Goal: Task Accomplishment & Management: Use online tool/utility

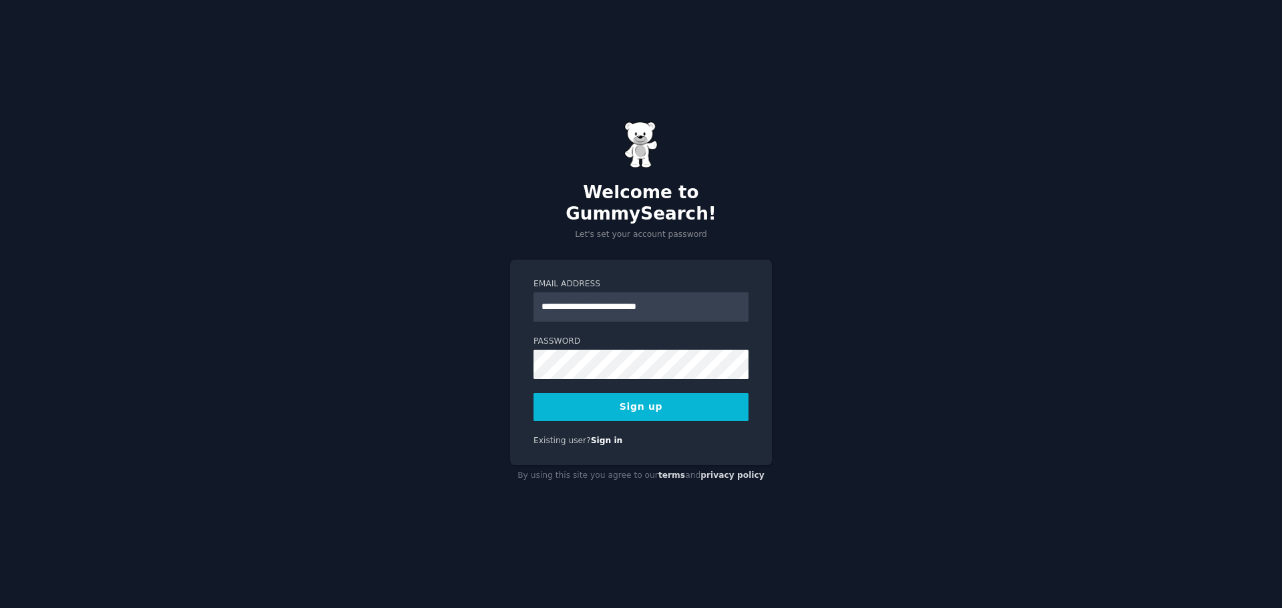
click at [663, 397] on button "Sign up" at bounding box center [640, 407] width 215 height 28
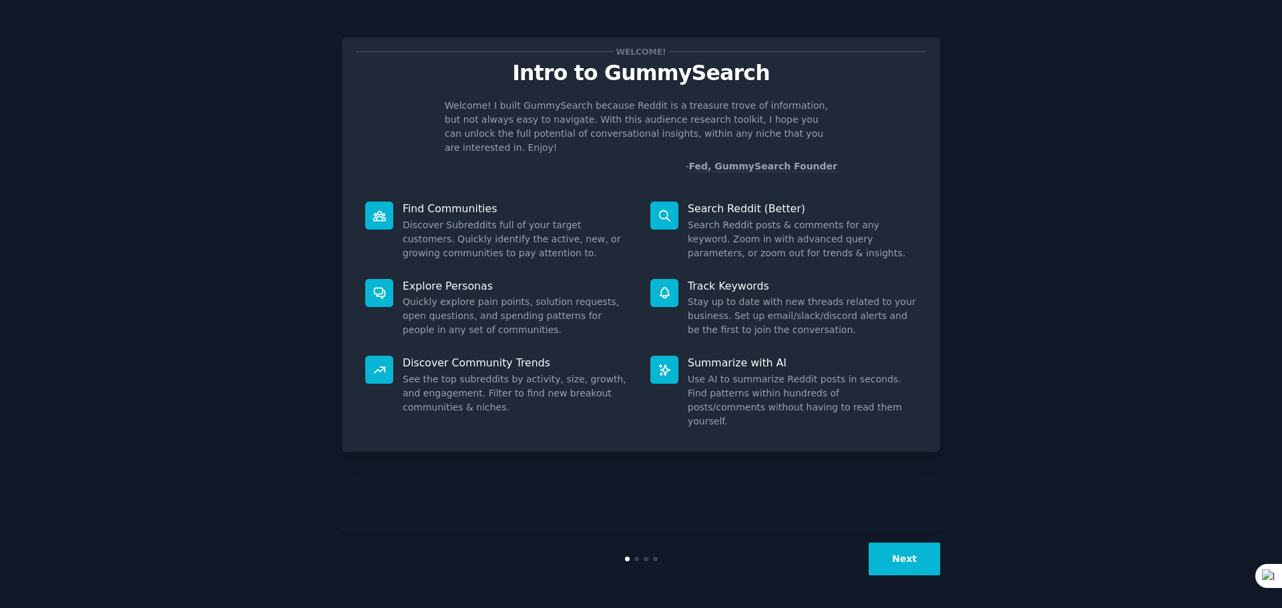
click at [892, 565] on button "Next" at bounding box center [903, 559] width 71 height 33
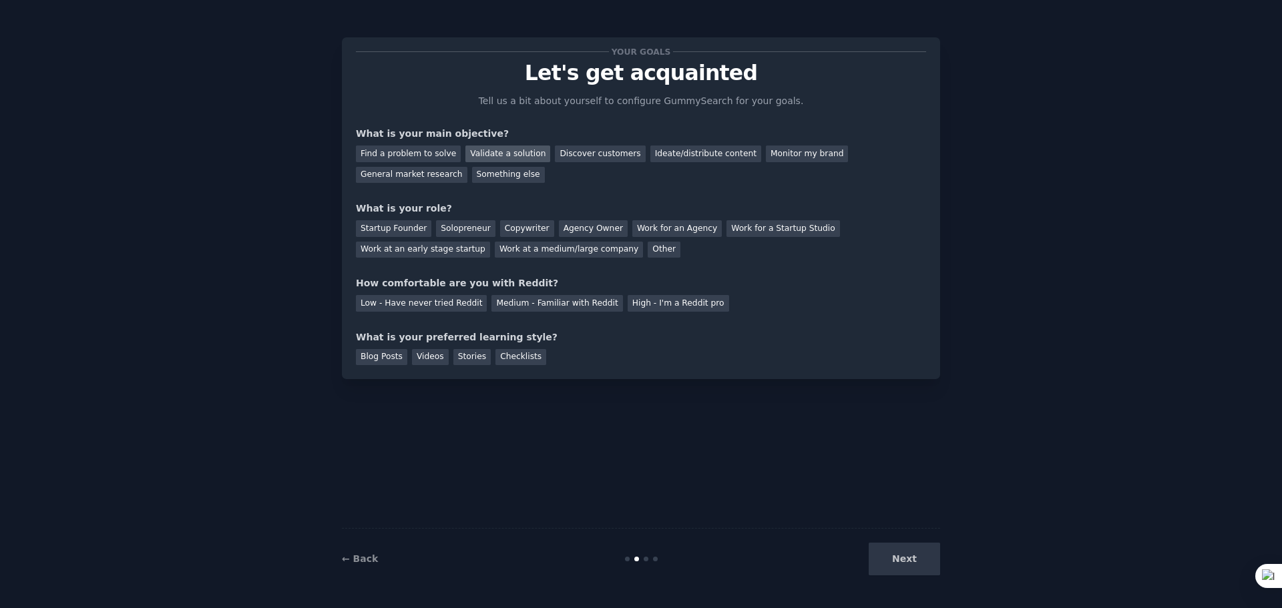
click at [503, 150] on div "Validate a solution" at bounding box center [507, 154] width 85 height 17
click at [576, 150] on div "Discover customers" at bounding box center [600, 154] width 90 height 17
click at [511, 150] on div "Validate a solution" at bounding box center [507, 154] width 85 height 17
click at [555, 148] on div "Discover customers" at bounding box center [600, 154] width 90 height 17
click at [473, 221] on div "Solopreneur" at bounding box center [465, 228] width 59 height 17
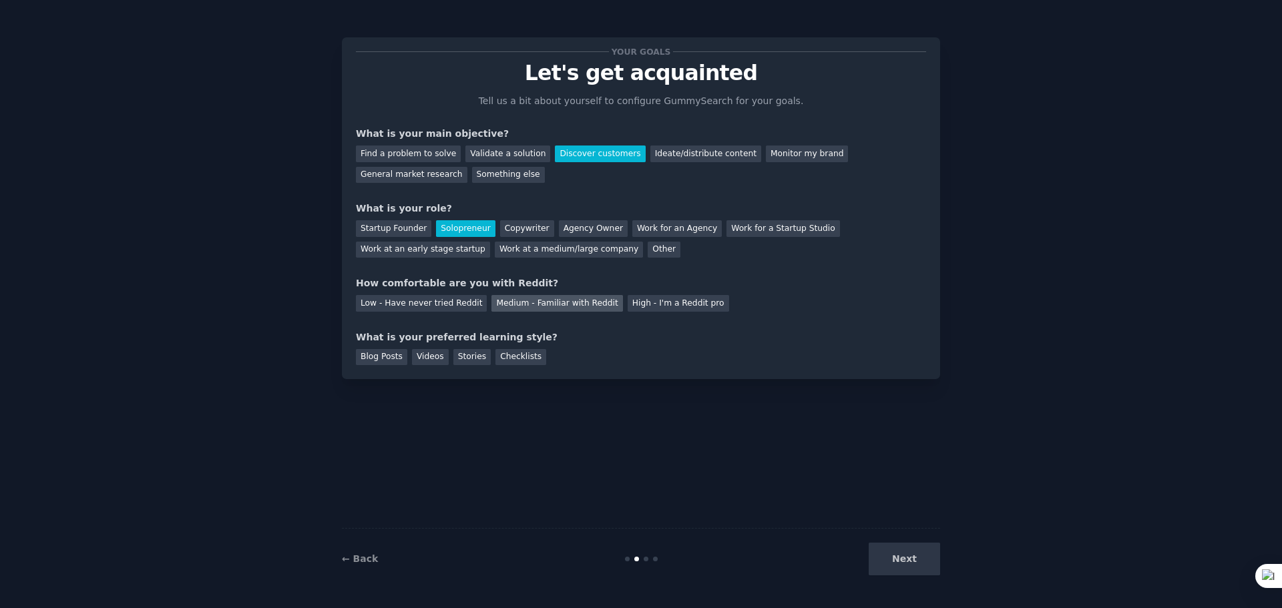
click at [543, 302] on div "Medium - Familiar with Reddit" at bounding box center [556, 303] width 131 height 17
click at [463, 359] on div "Stories" at bounding box center [471, 357] width 37 height 17
click at [376, 356] on div "Blog Posts" at bounding box center [381, 357] width 51 height 17
click at [901, 552] on button "Next" at bounding box center [903, 559] width 71 height 33
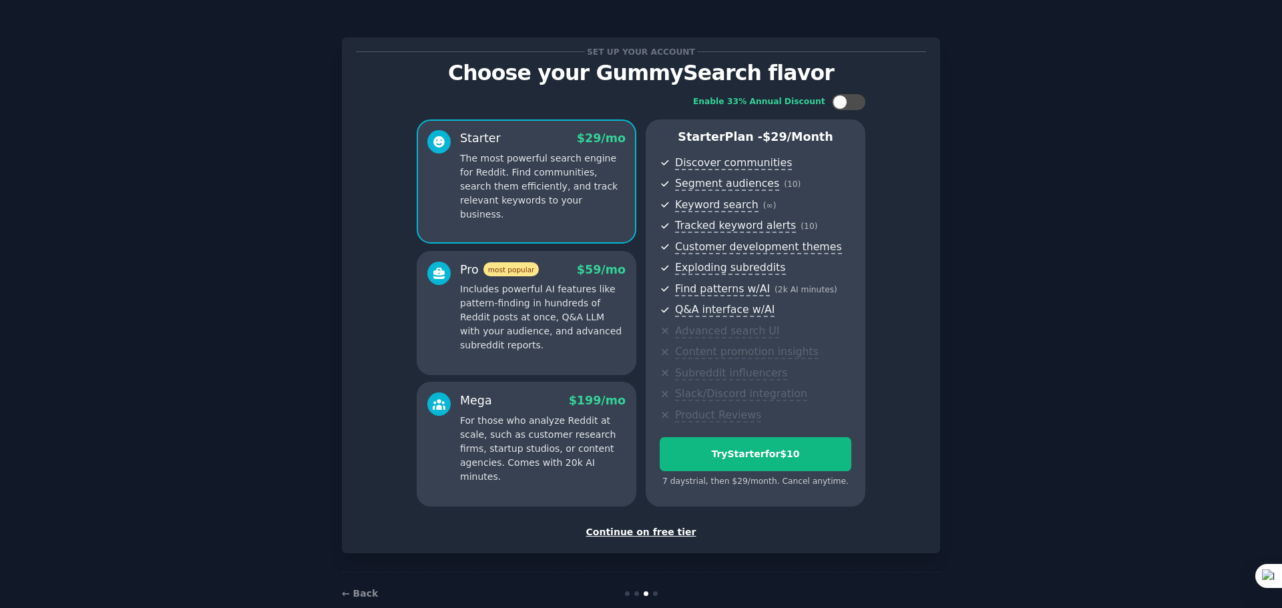
click at [643, 531] on div "Continue on free tier" at bounding box center [641, 532] width 570 height 14
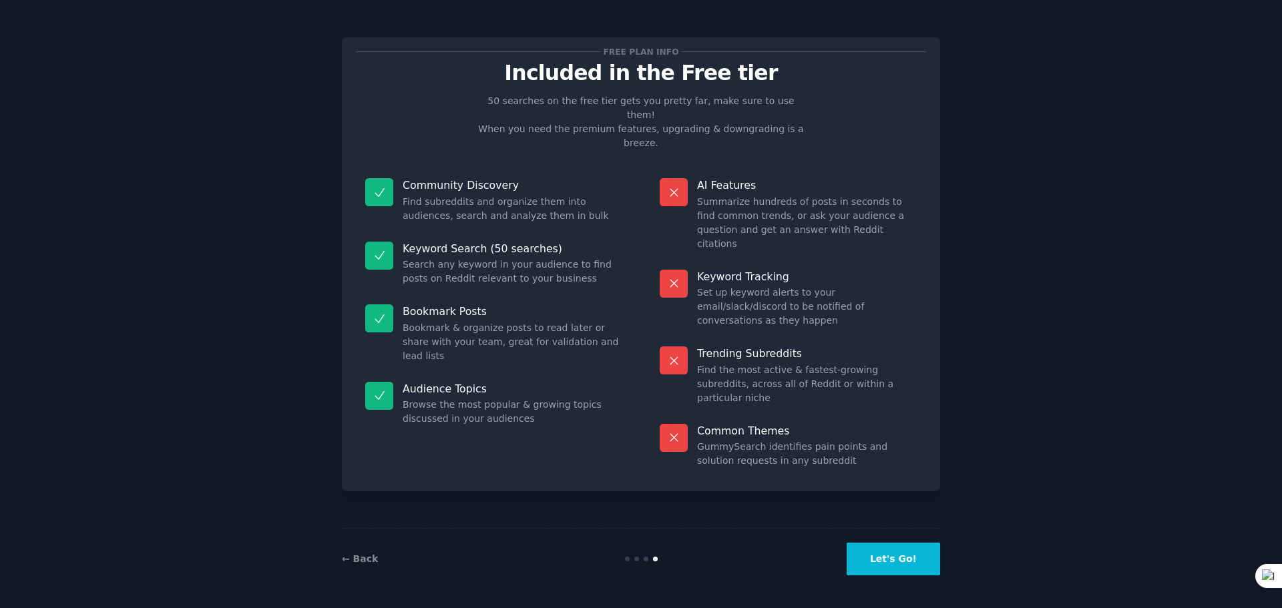
click at [927, 561] on button "Let's Go!" at bounding box center [892, 559] width 93 height 33
